Goal: Find specific page/section: Find specific page/section

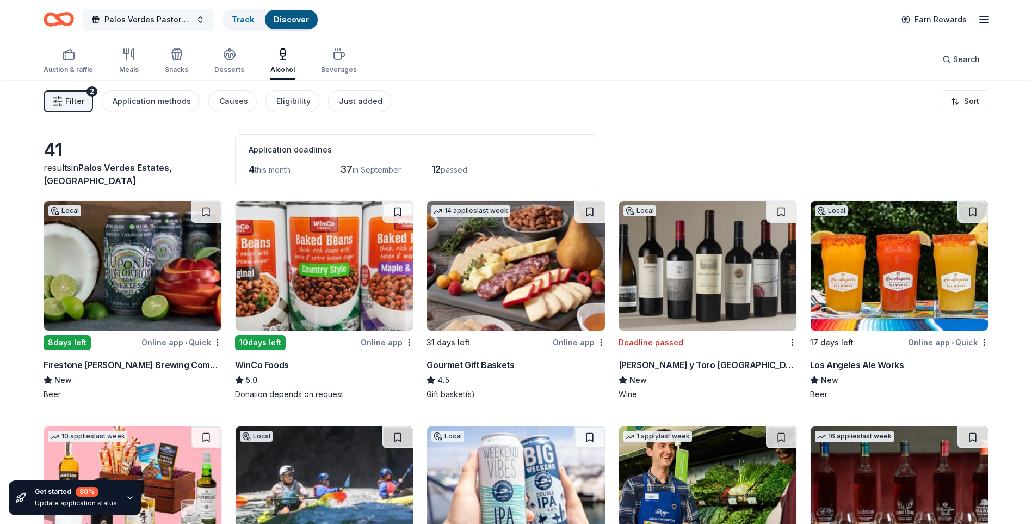
click at [195, 23] on button "Palos Verdes Pastoral 2025" at bounding box center [148, 20] width 131 height 22
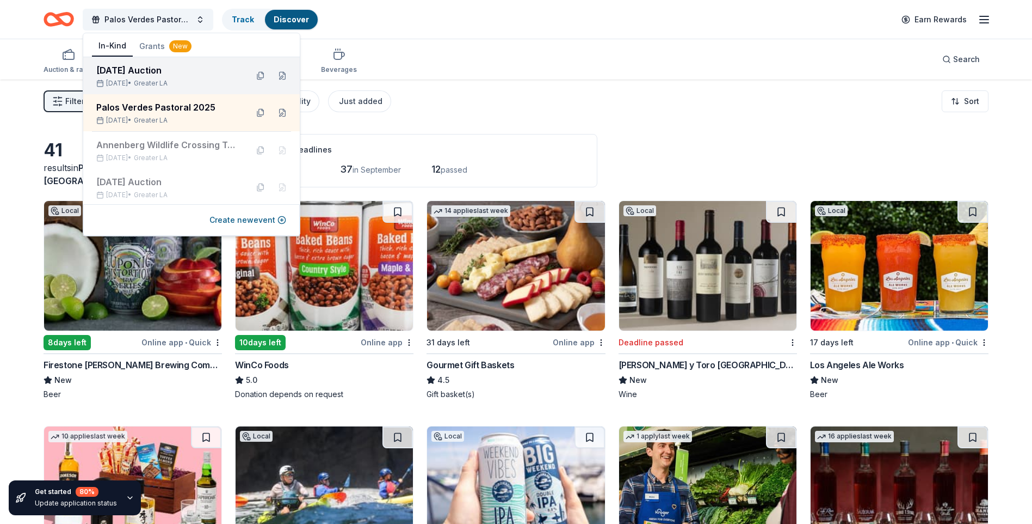
click at [163, 72] on div "[DATE] Auction" at bounding box center [167, 70] width 143 height 13
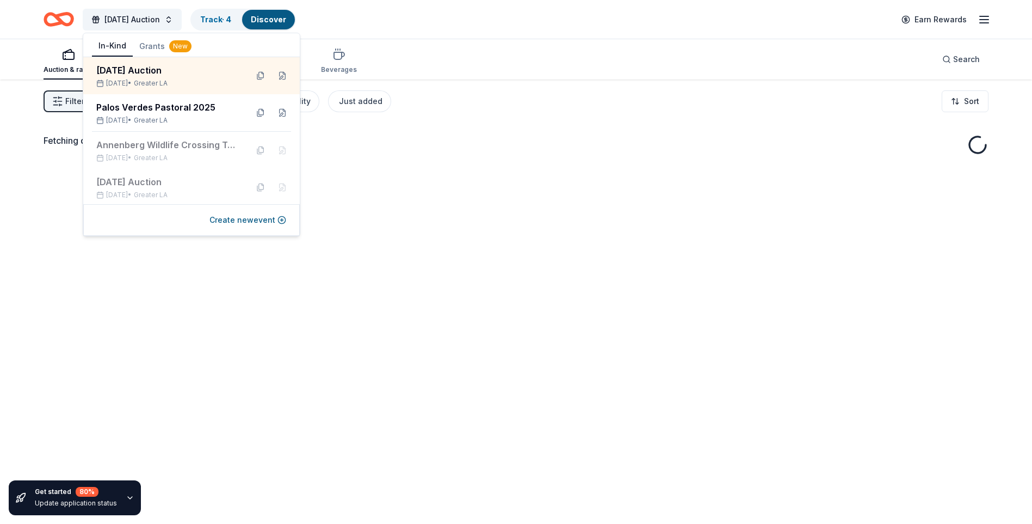
drag, startPoint x: 435, startPoint y: 63, endPoint x: 455, endPoint y: 70, distance: 21.2
click at [435, 63] on div "Auction & raffle Meals Snacks Desserts Alcohol Beverages Search" at bounding box center [516, 59] width 945 height 40
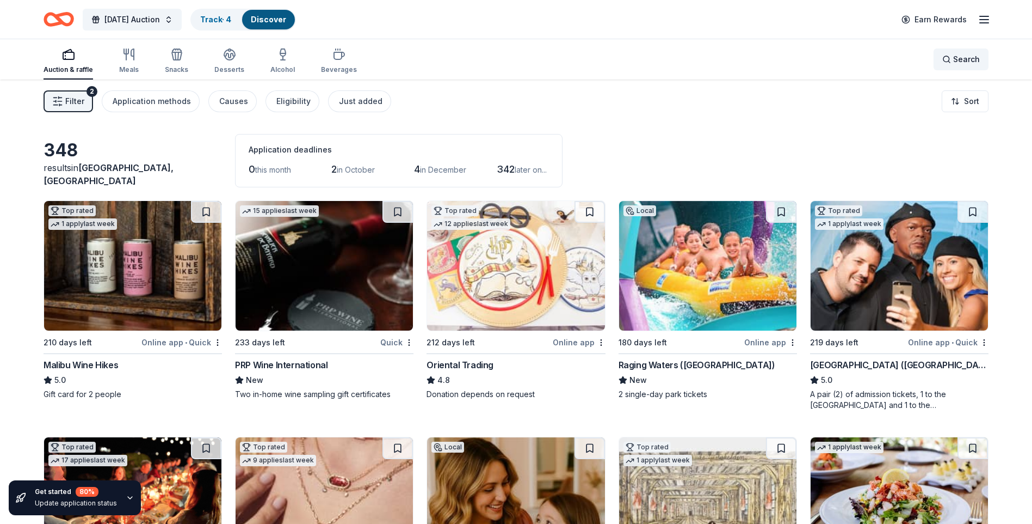
click at [954, 58] on span "Search" at bounding box center [966, 59] width 27 height 13
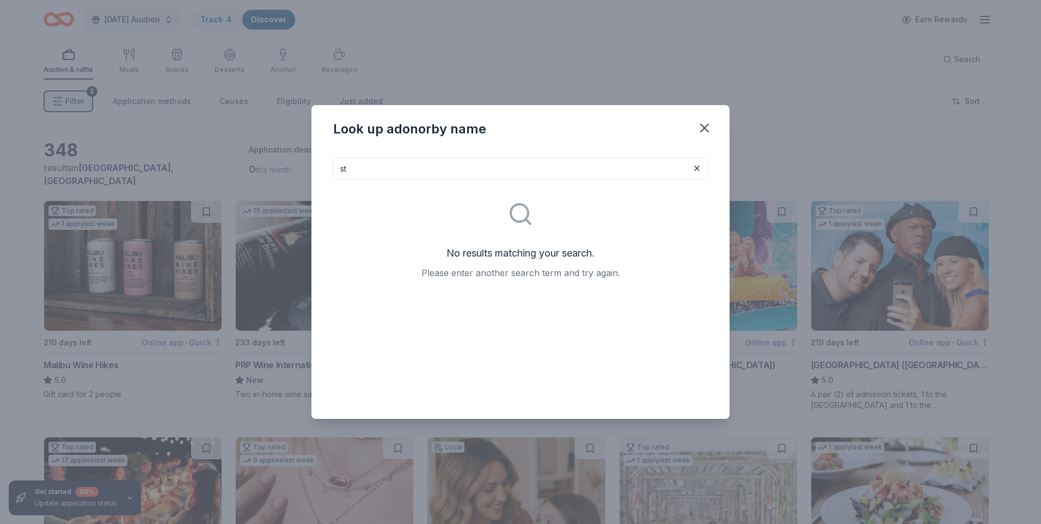
type input "s"
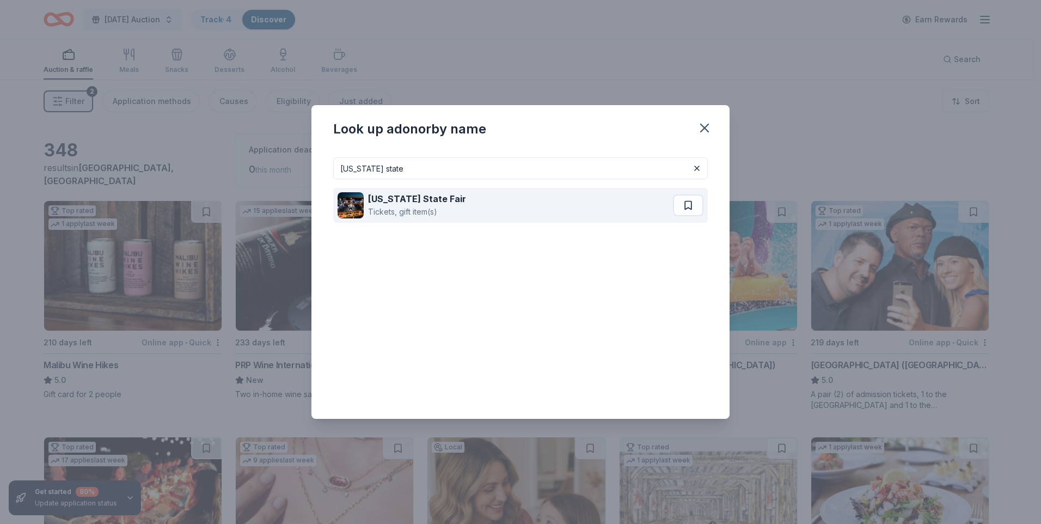
type input "[US_STATE] state"
click at [406, 195] on strong "[US_STATE] State Fair" at bounding box center [417, 198] width 98 height 11
